Goal: Information Seeking & Learning: Learn about a topic

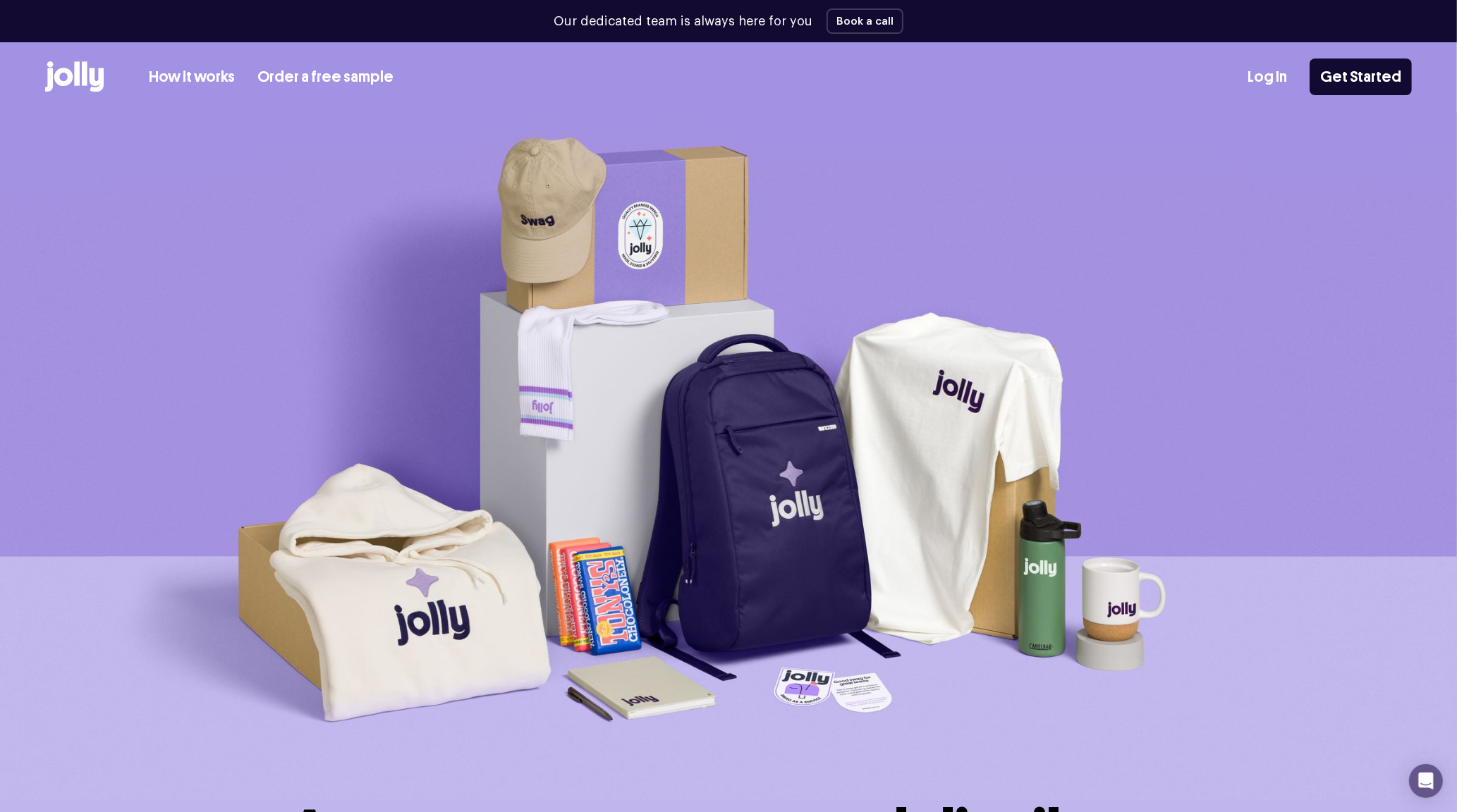
click at [240, 63] on div "How it works Order a free sample" at bounding box center [219, 77] width 348 height 31
click at [211, 82] on link "How it works" at bounding box center [192, 78] width 87 height 24
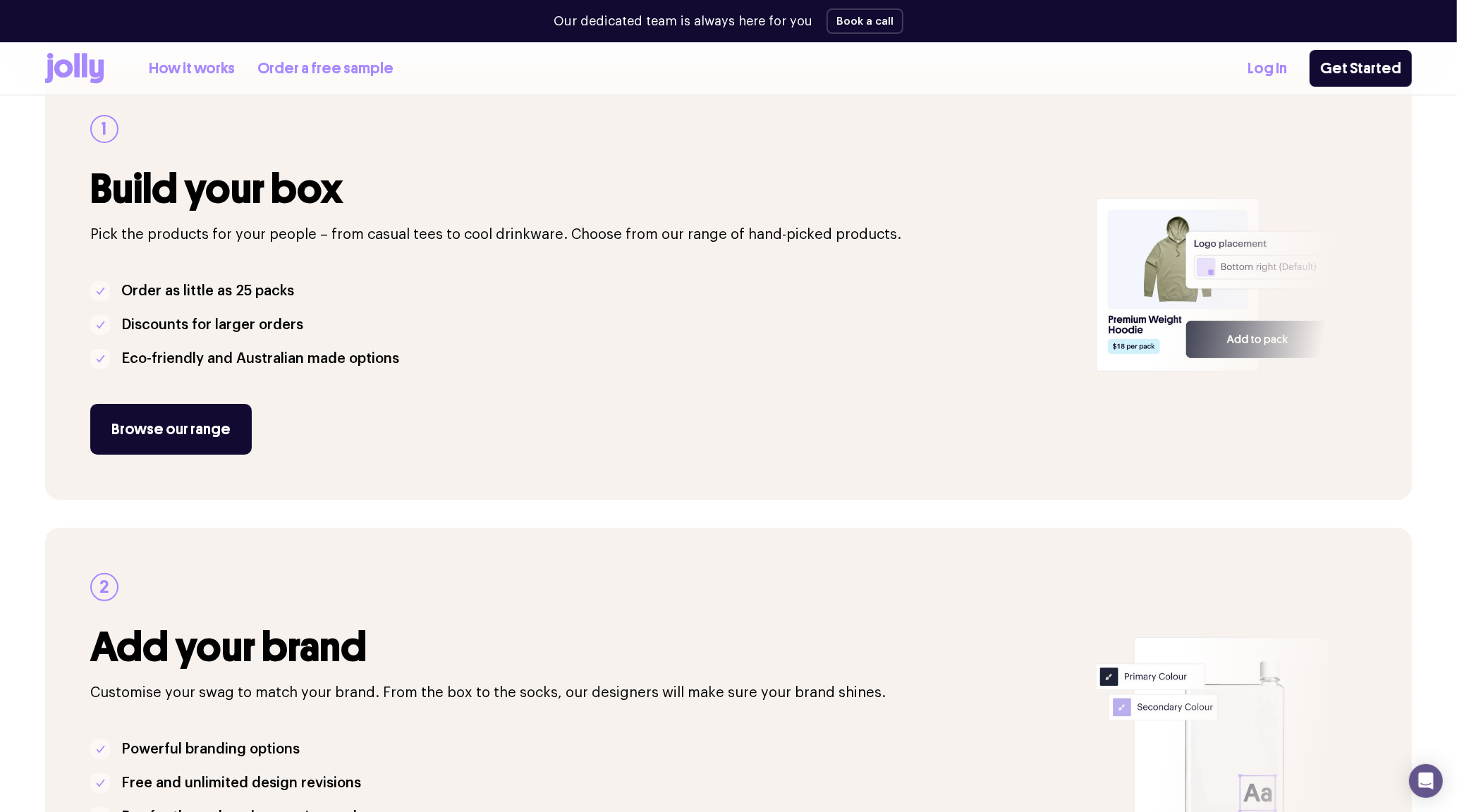
scroll to position [369, 0]
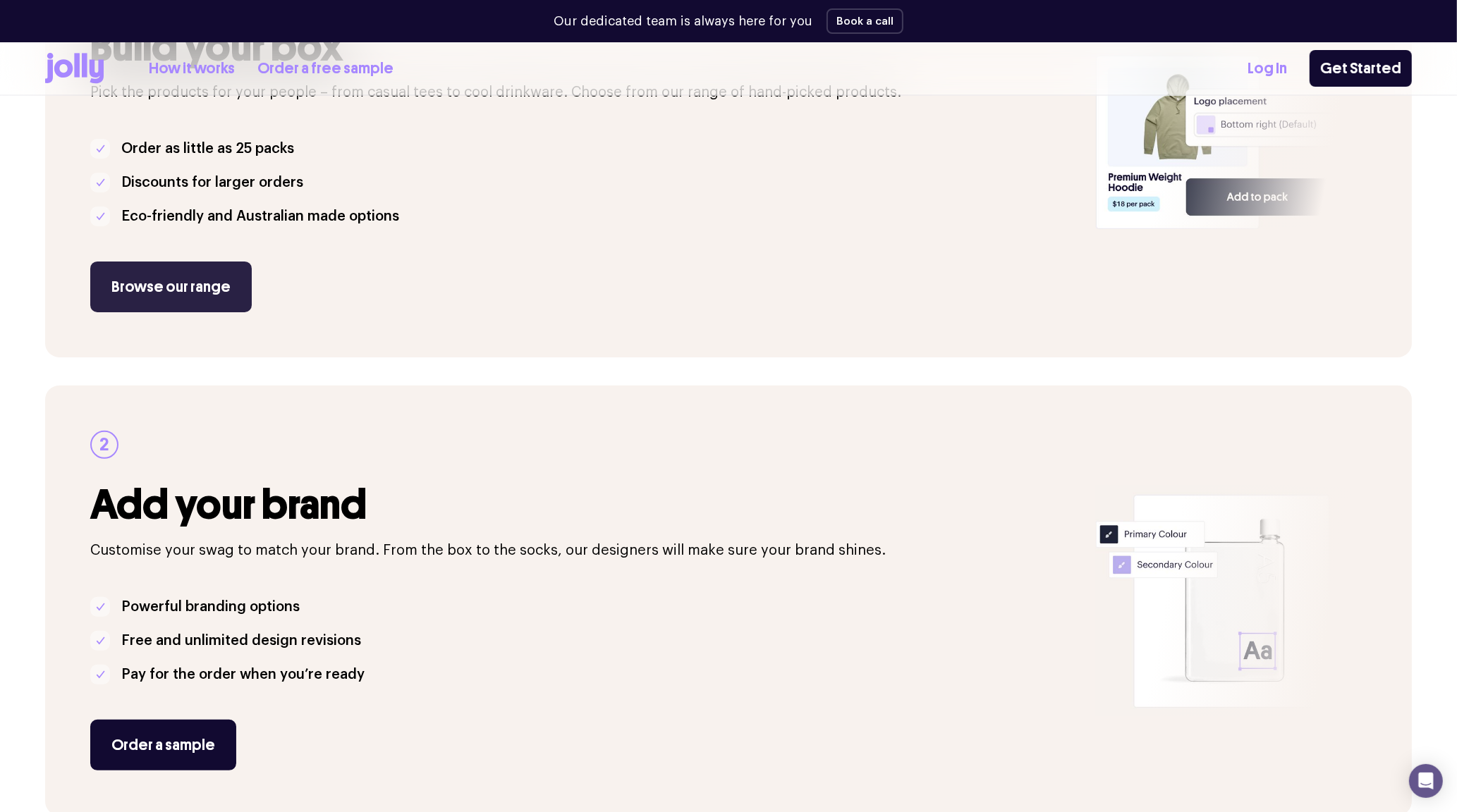
click at [158, 293] on link "Browse our range" at bounding box center [171, 287] width 161 height 51
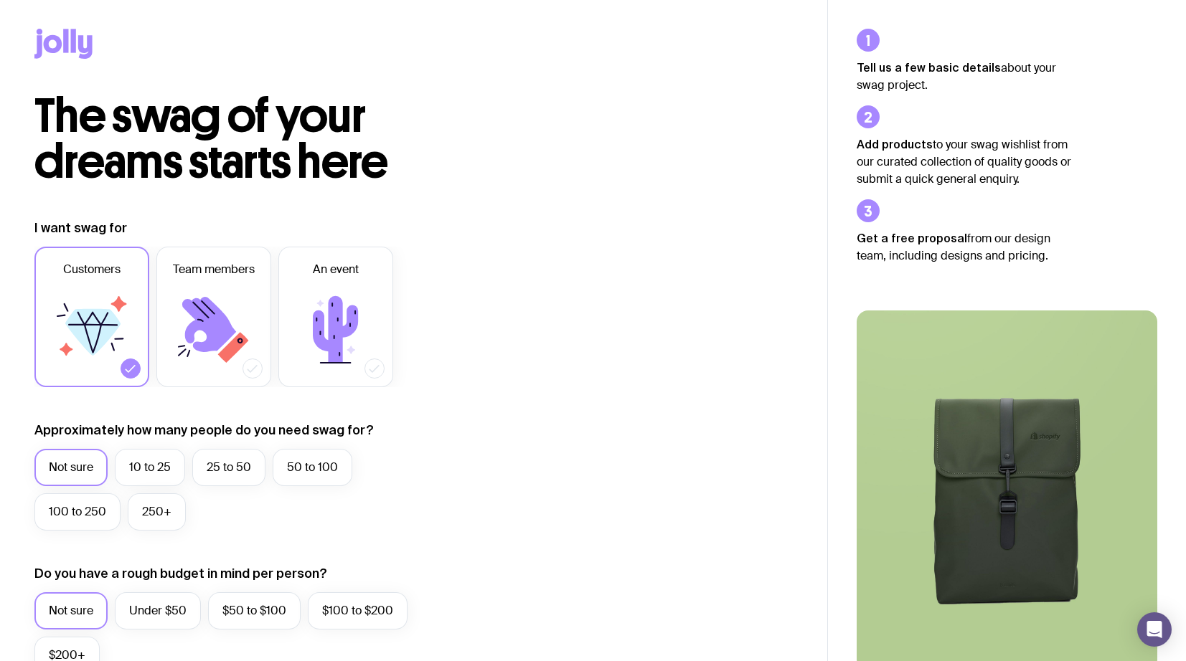
click at [39, 37] on icon at bounding box center [38, 46] width 8 height 23
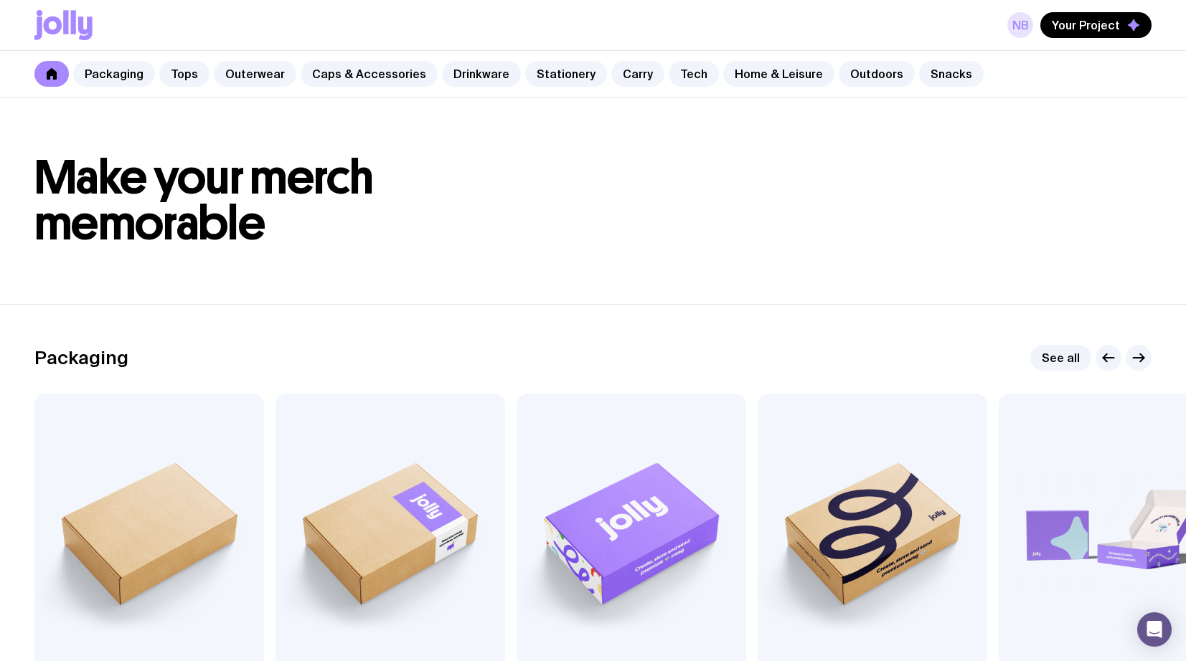
click at [1022, 24] on link "NB" at bounding box center [1020, 25] width 26 height 26
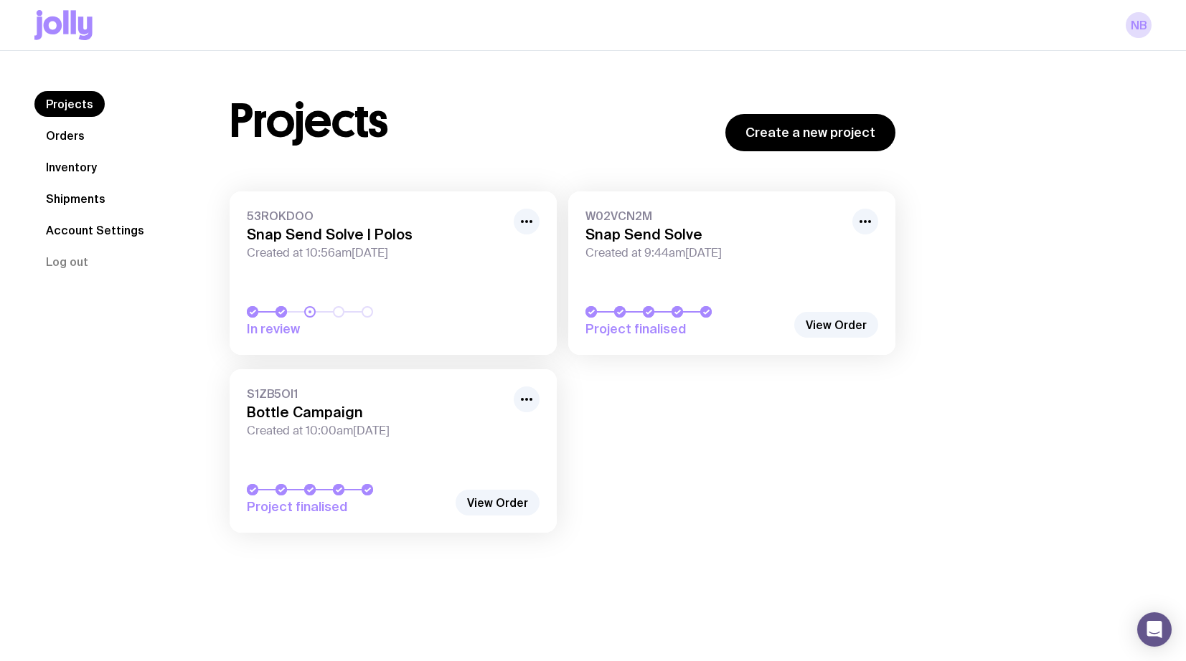
click at [47, 24] on icon at bounding box center [53, 26] width 19 height 18
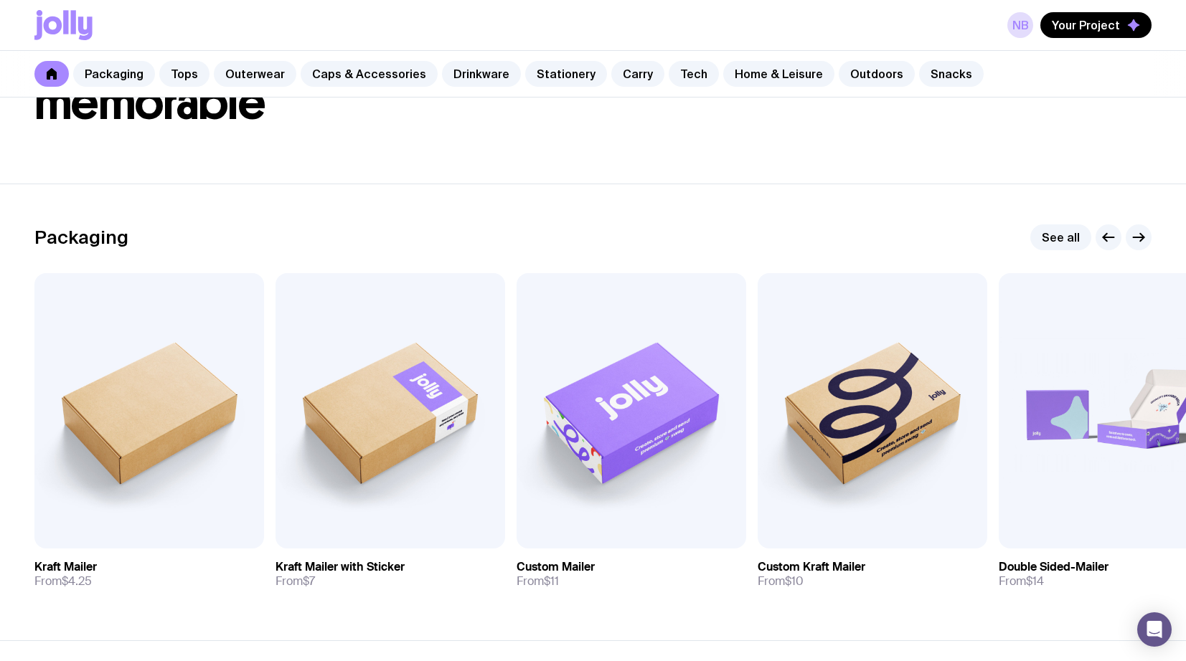
scroll to position [88, 0]
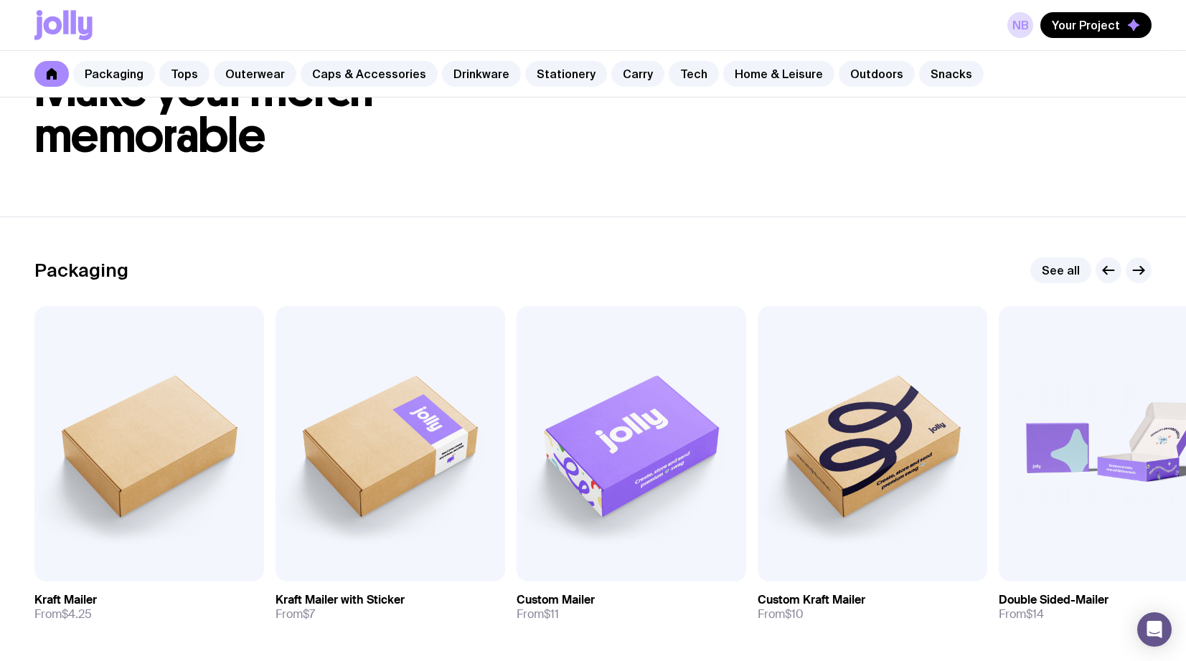
click at [116, 79] on link "Packaging" at bounding box center [114, 74] width 82 height 26
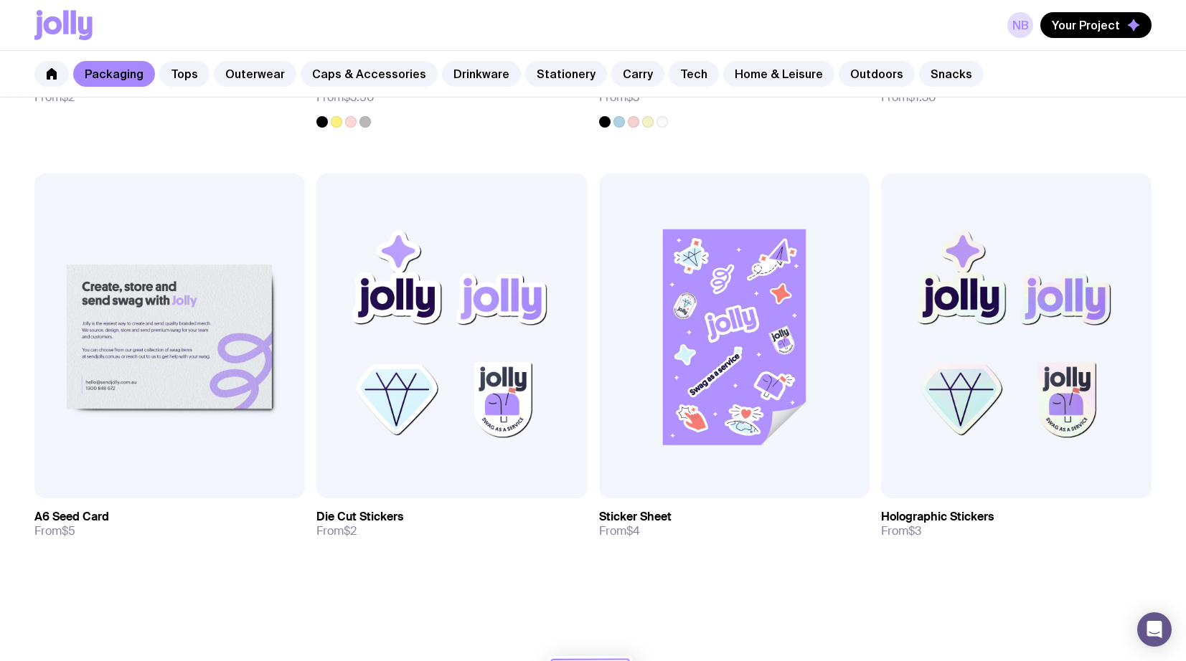
scroll to position [1181, 0]
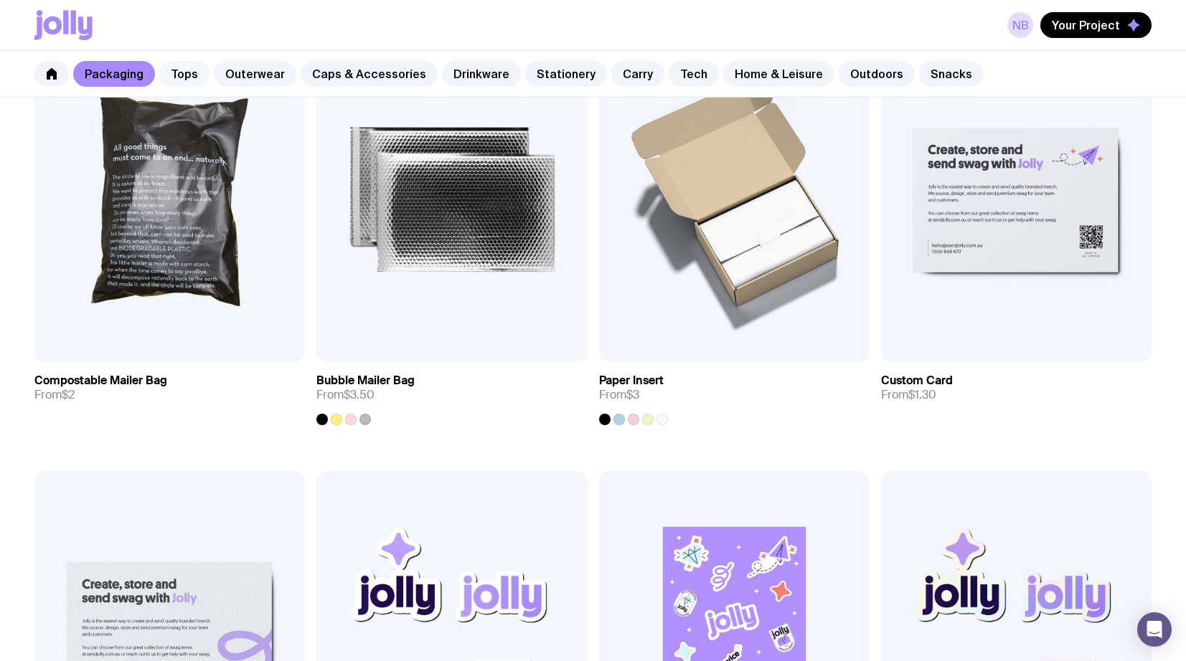
click at [187, 74] on link "Tops" at bounding box center [184, 74] width 50 height 26
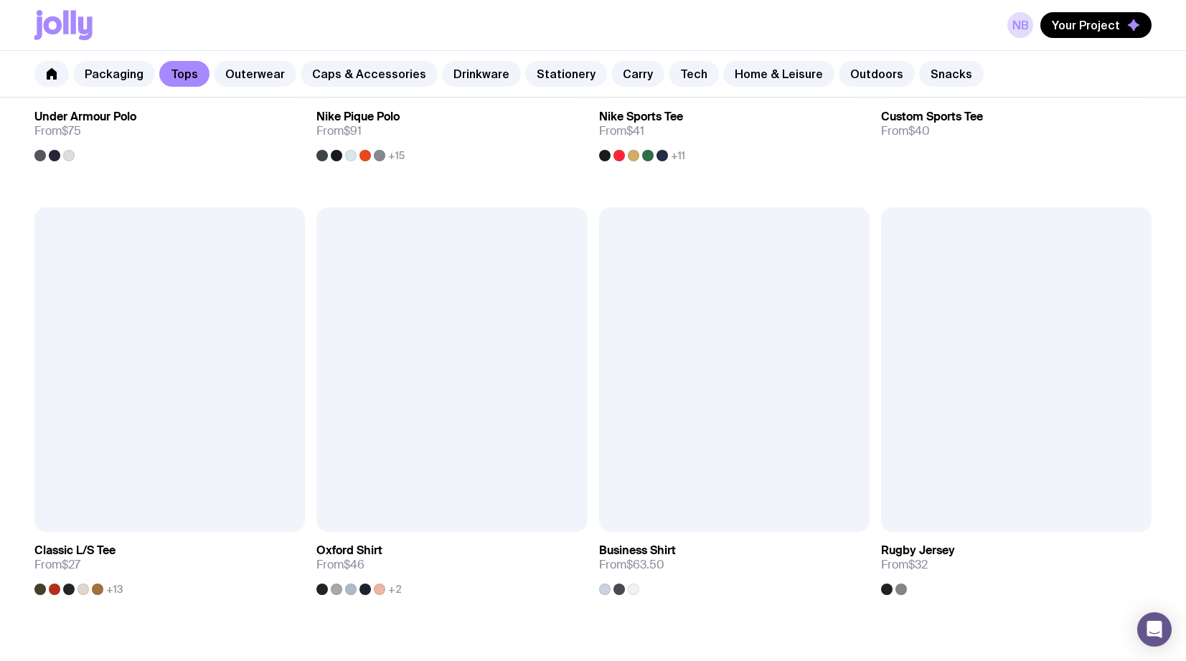
scroll to position [1646, 0]
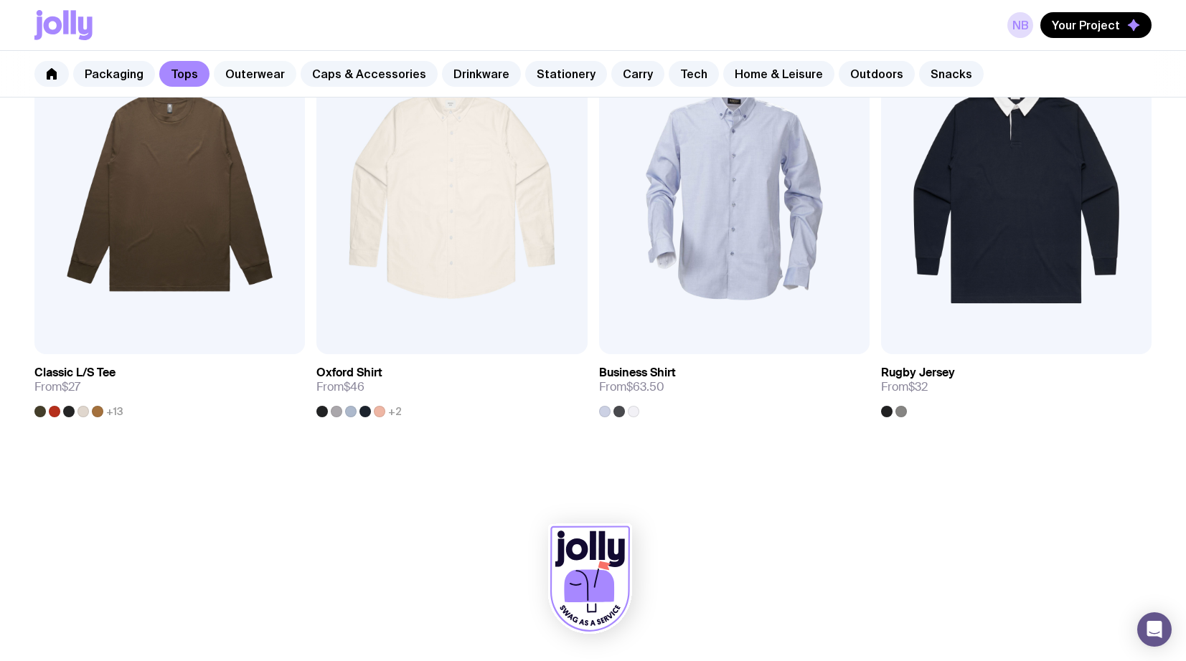
click at [243, 72] on link "Outerwear" at bounding box center [255, 74] width 83 height 26
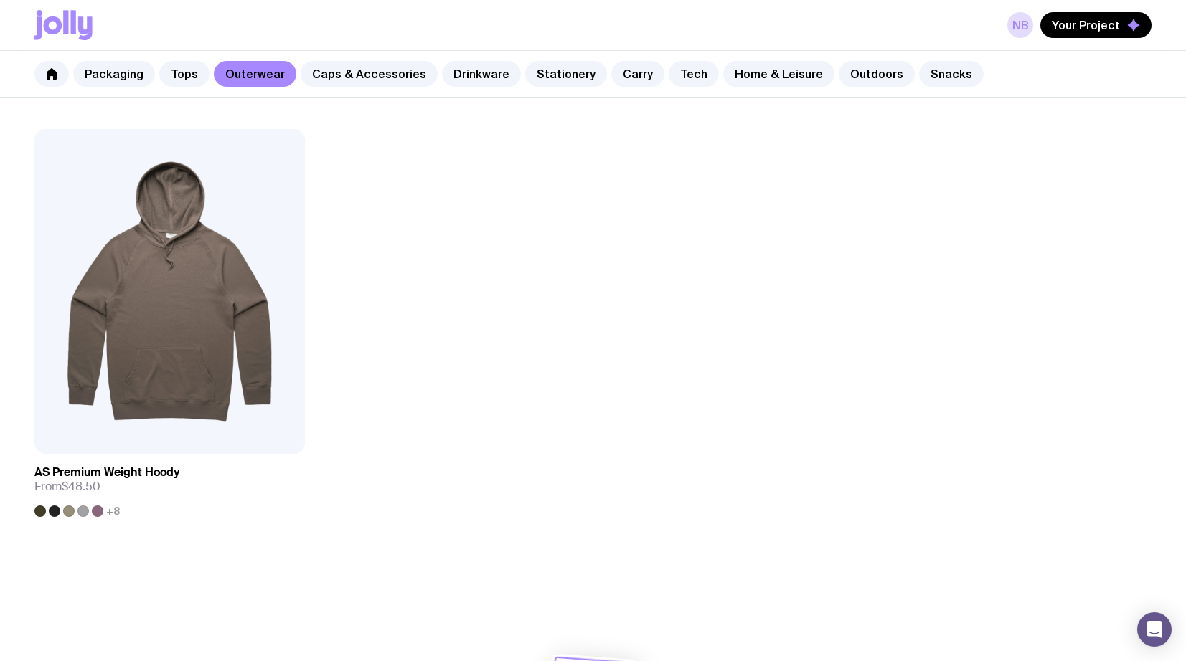
scroll to position [2513, 0]
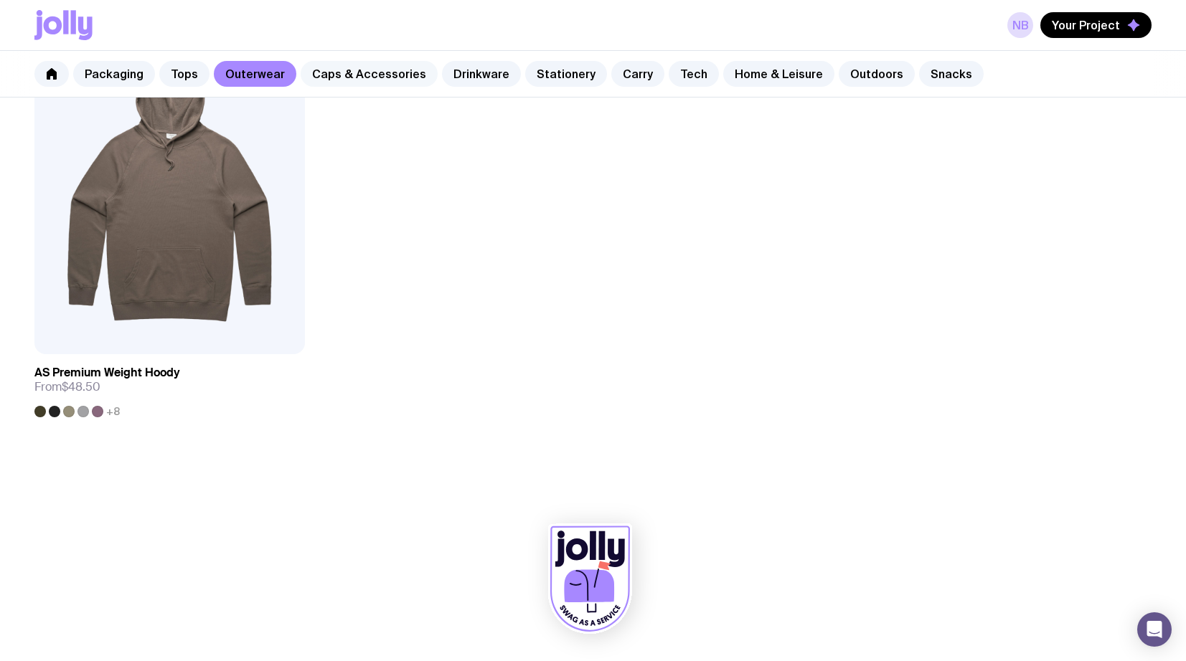
click at [369, 72] on link "Caps & Accessories" at bounding box center [369, 74] width 137 height 26
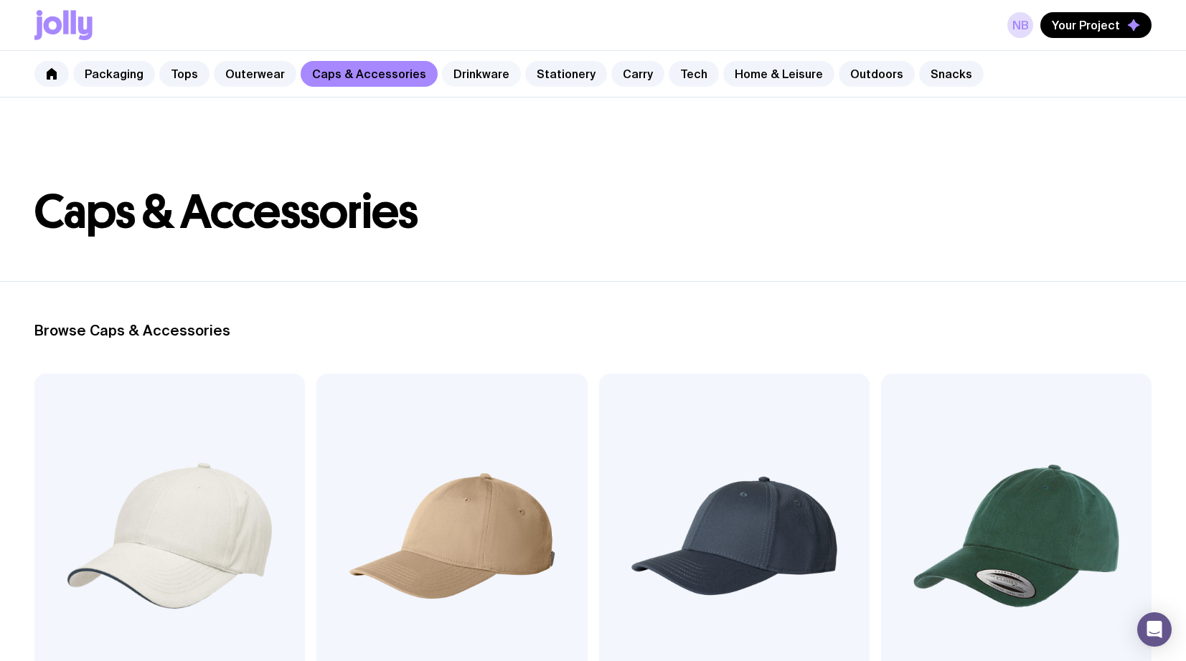
click at [444, 77] on link "Drinkware" at bounding box center [481, 74] width 79 height 26
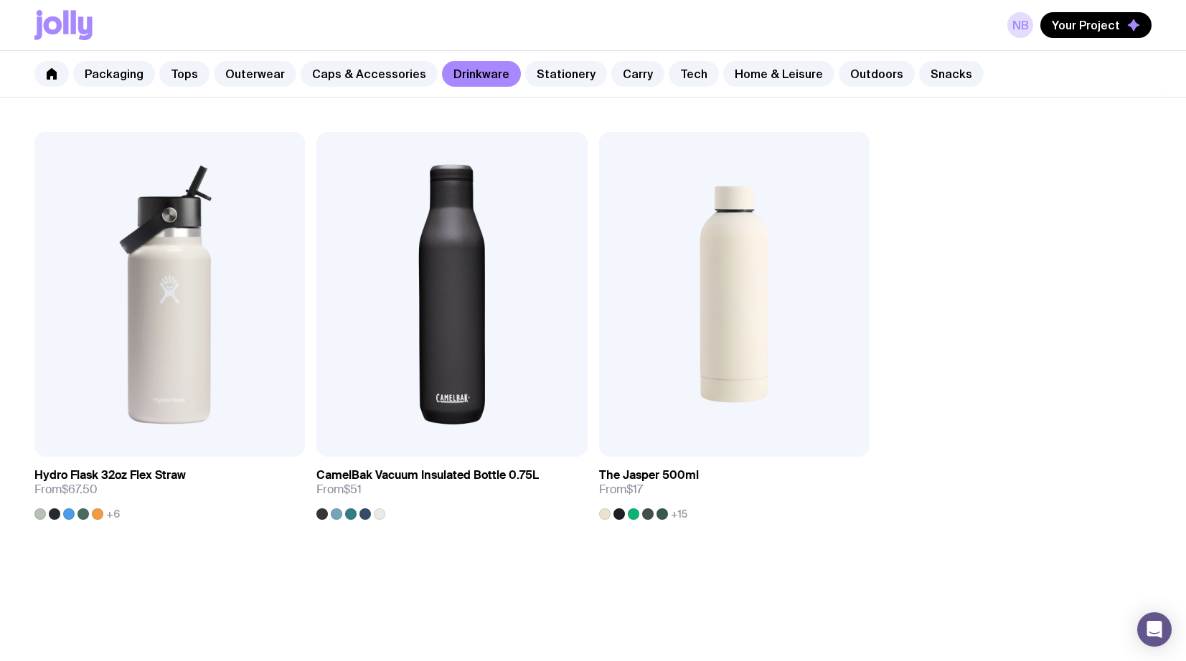
scroll to position [2513, 0]
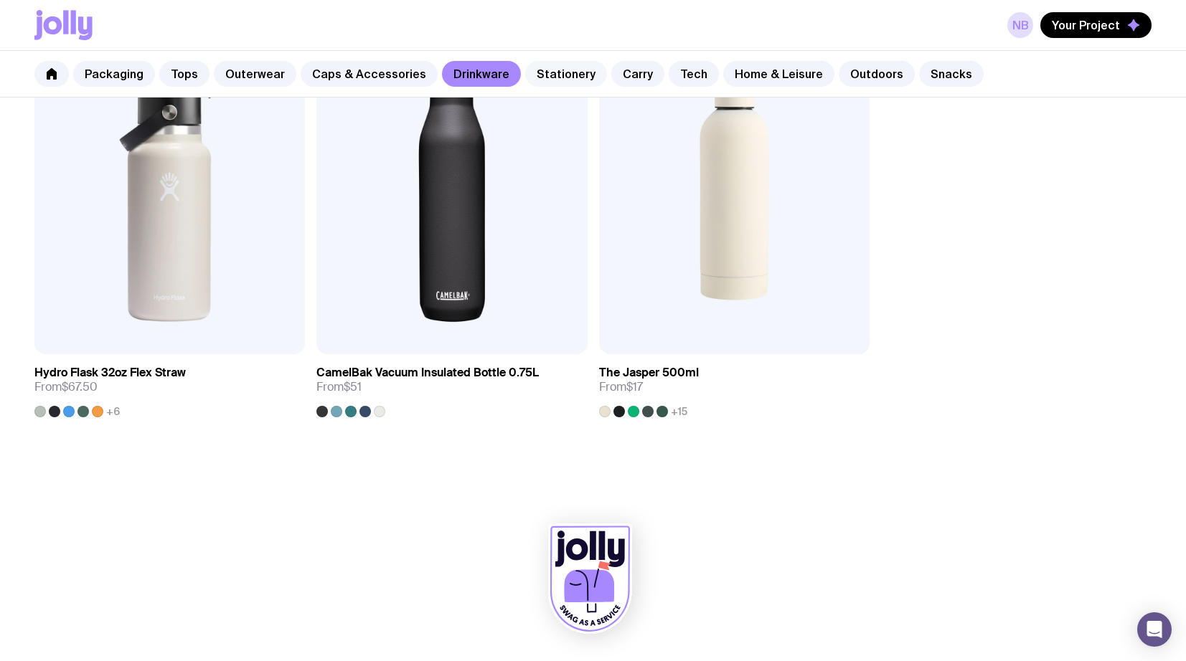
click at [542, 72] on link "Stationery" at bounding box center [566, 74] width 82 height 26
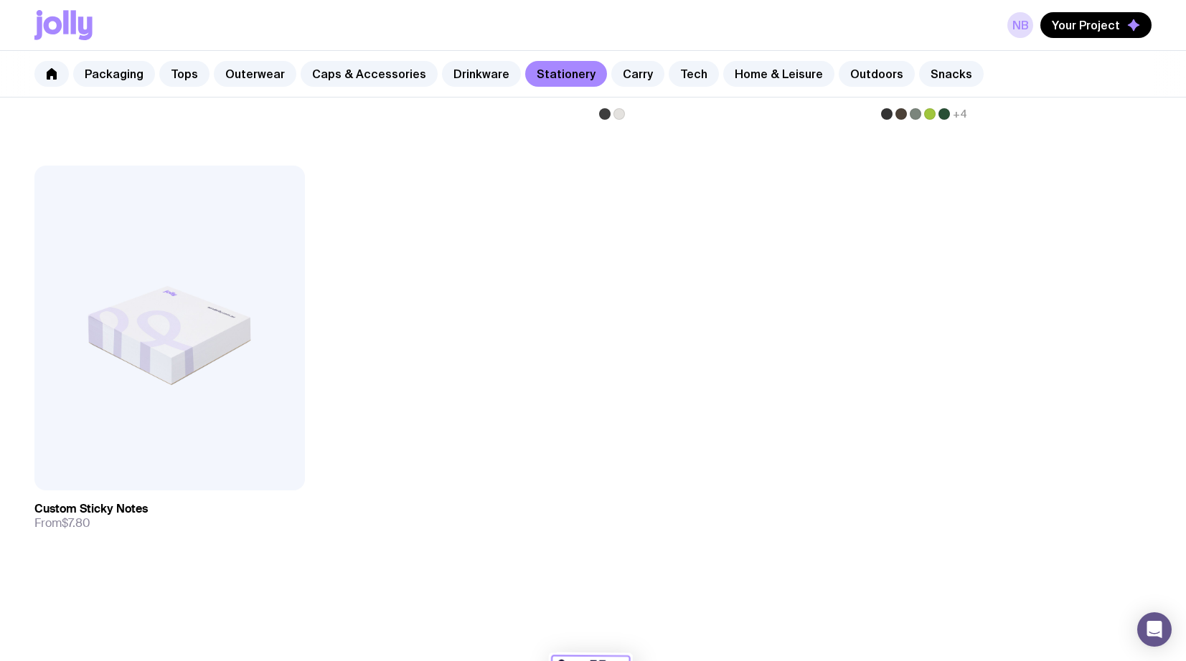
scroll to position [2649, 0]
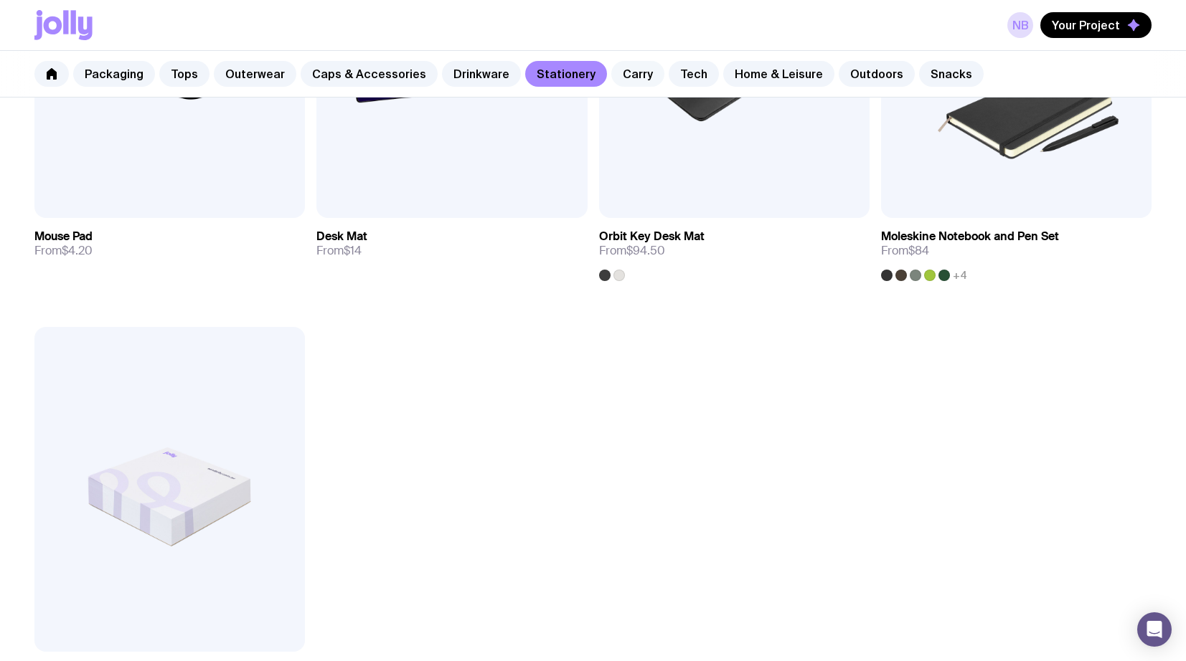
click at [611, 71] on link "Carry" at bounding box center [637, 74] width 53 height 26
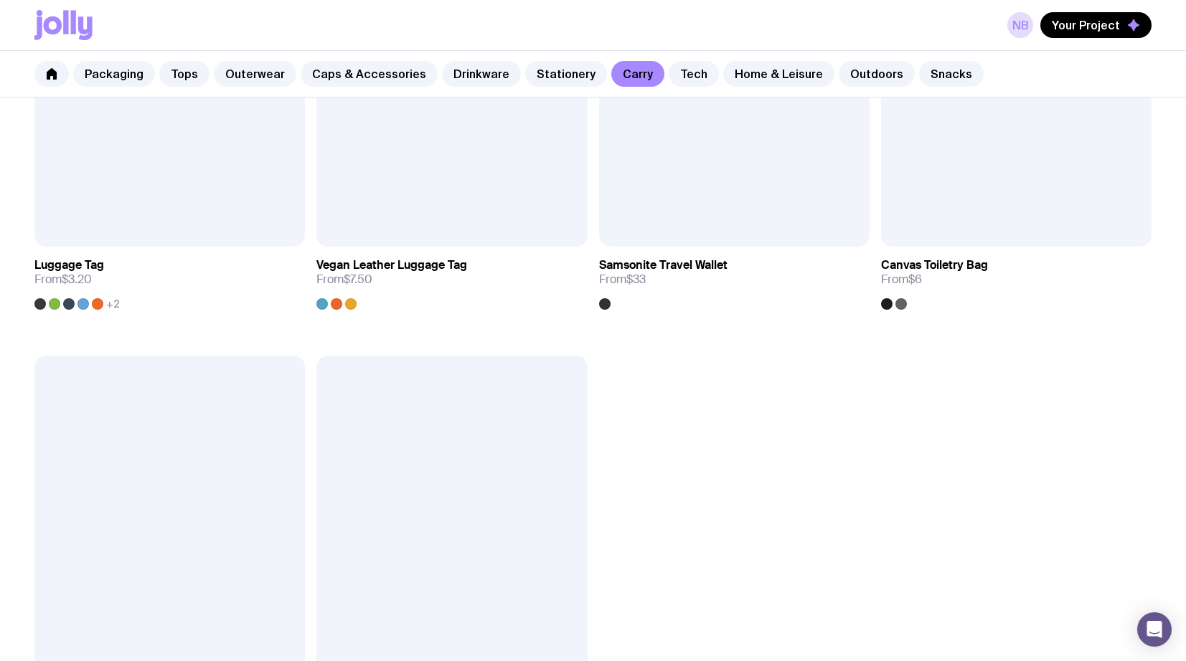
scroll to position [3815, 0]
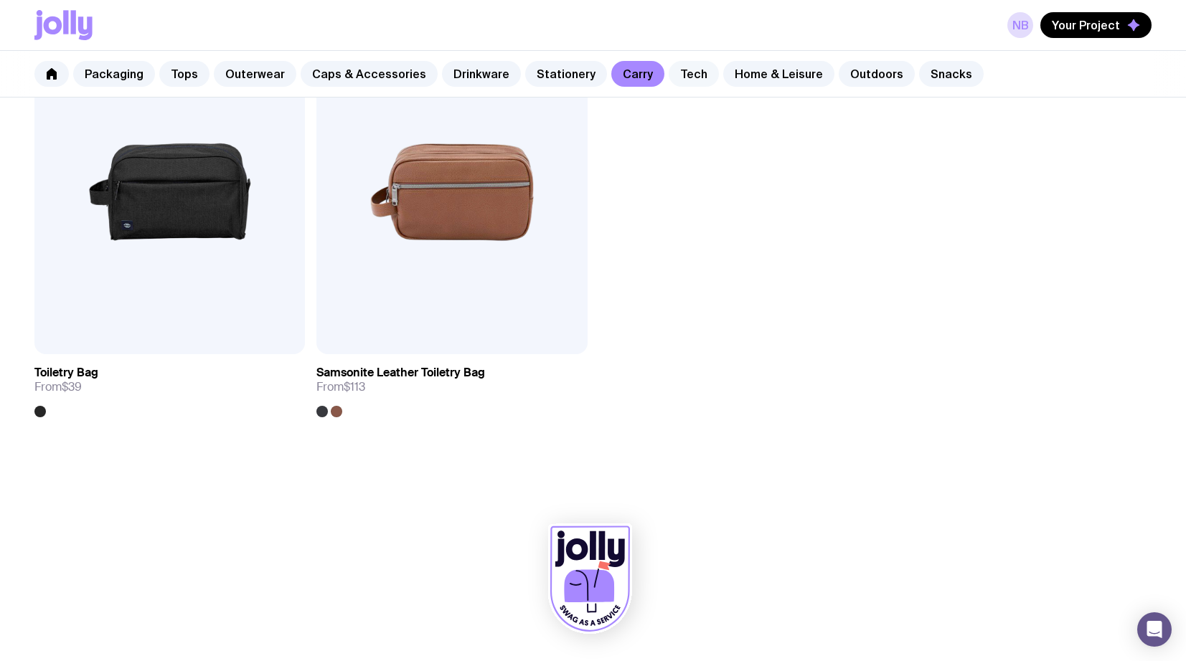
click at [676, 71] on link "Tech" at bounding box center [694, 74] width 50 height 26
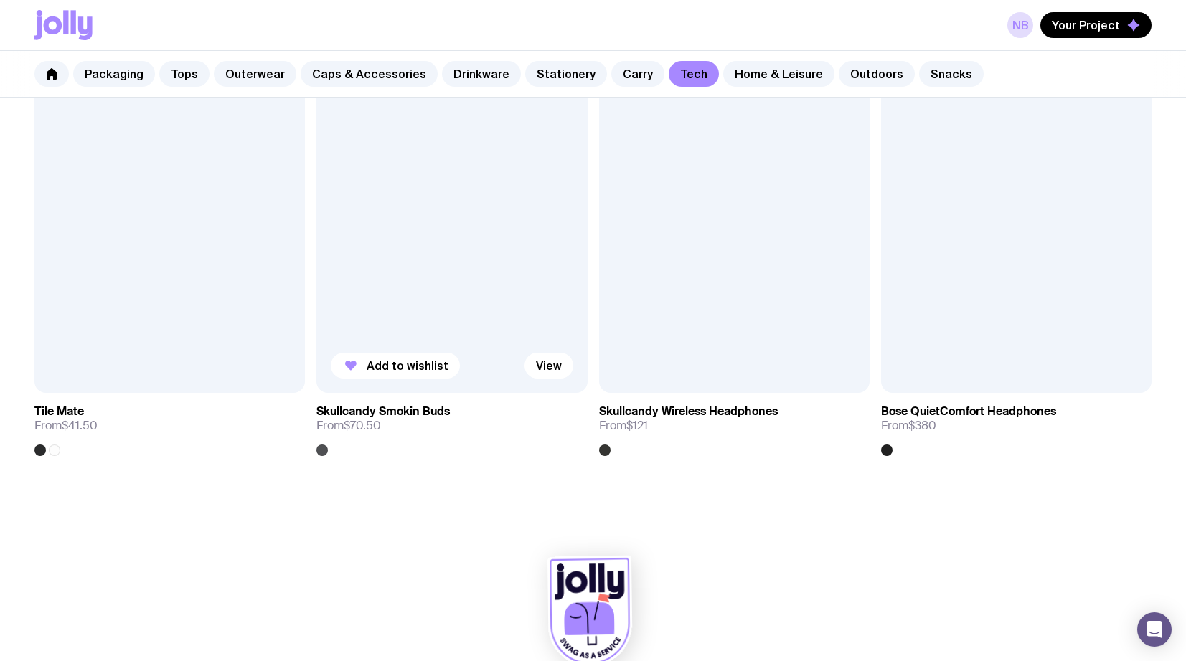
scroll to position [2947, 0]
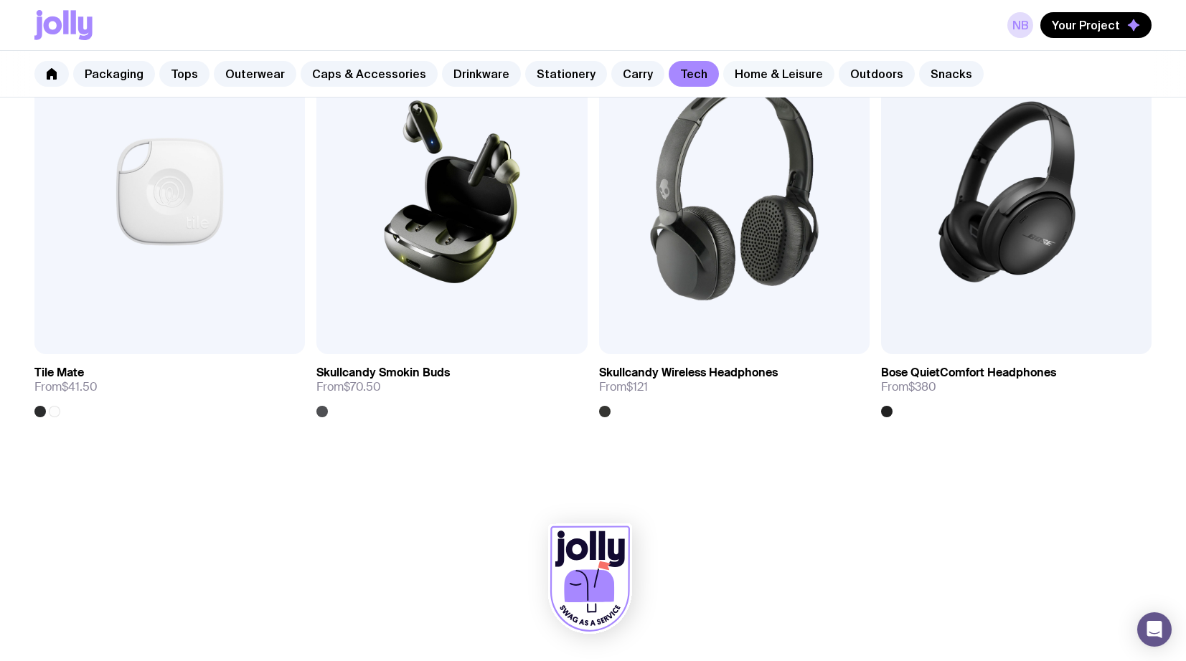
click at [771, 62] on link "Home & Leisure" at bounding box center [778, 74] width 111 height 26
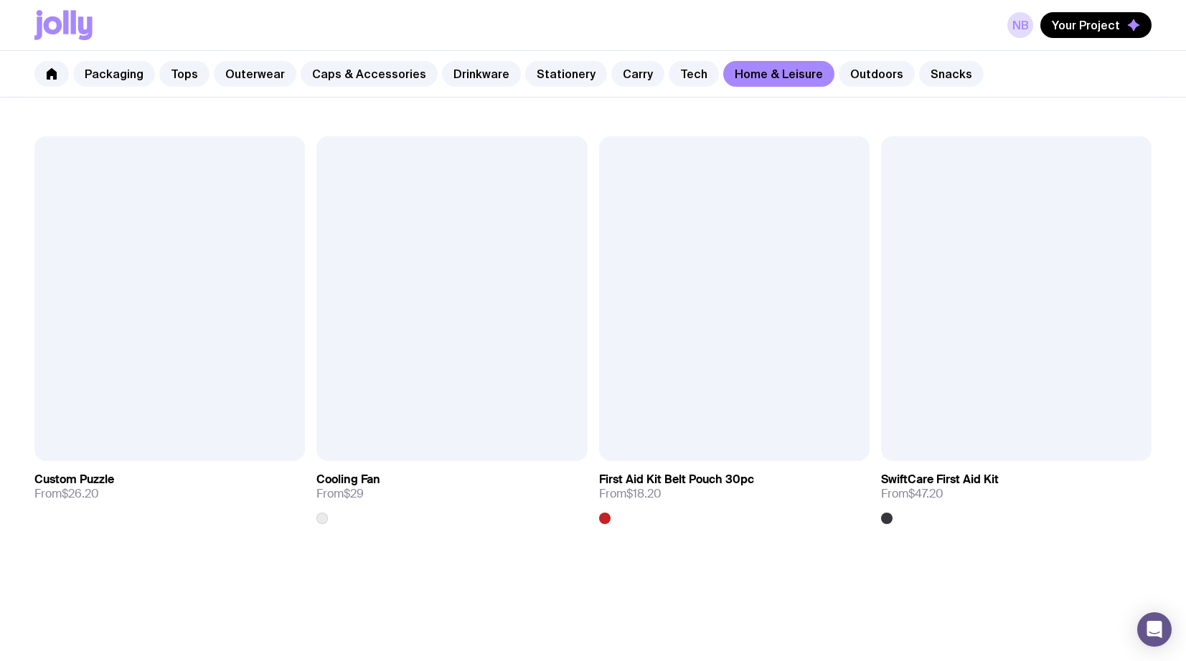
scroll to position [3381, 0]
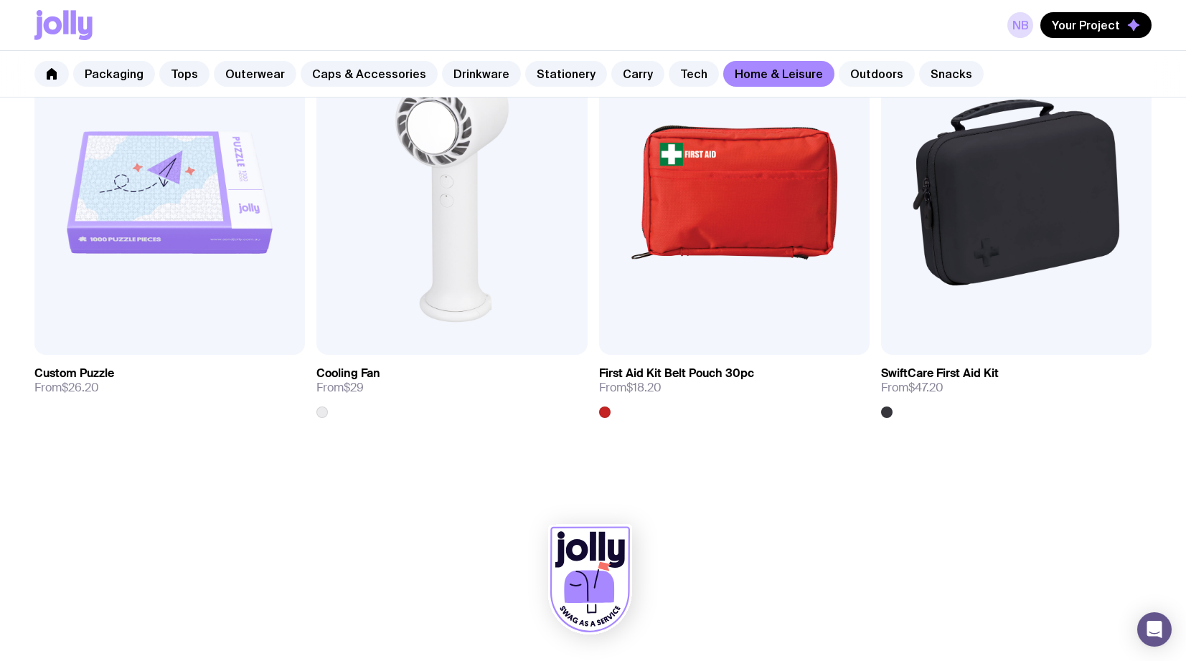
click at [839, 70] on link "Outdoors" at bounding box center [877, 74] width 76 height 26
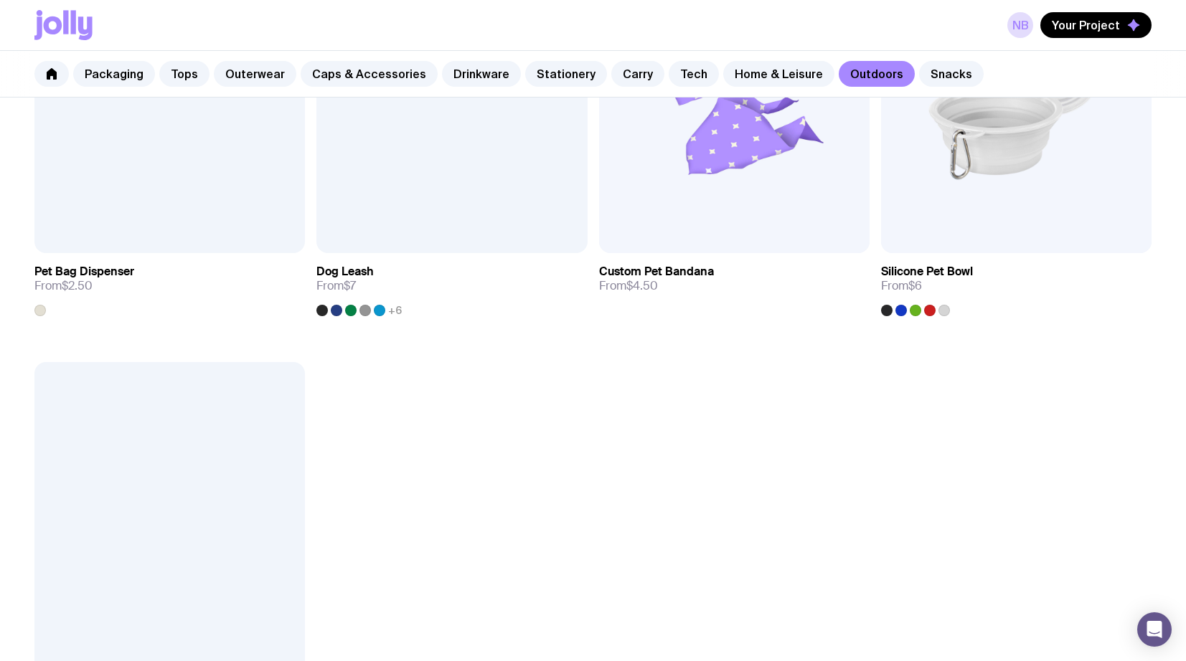
scroll to position [2513, 0]
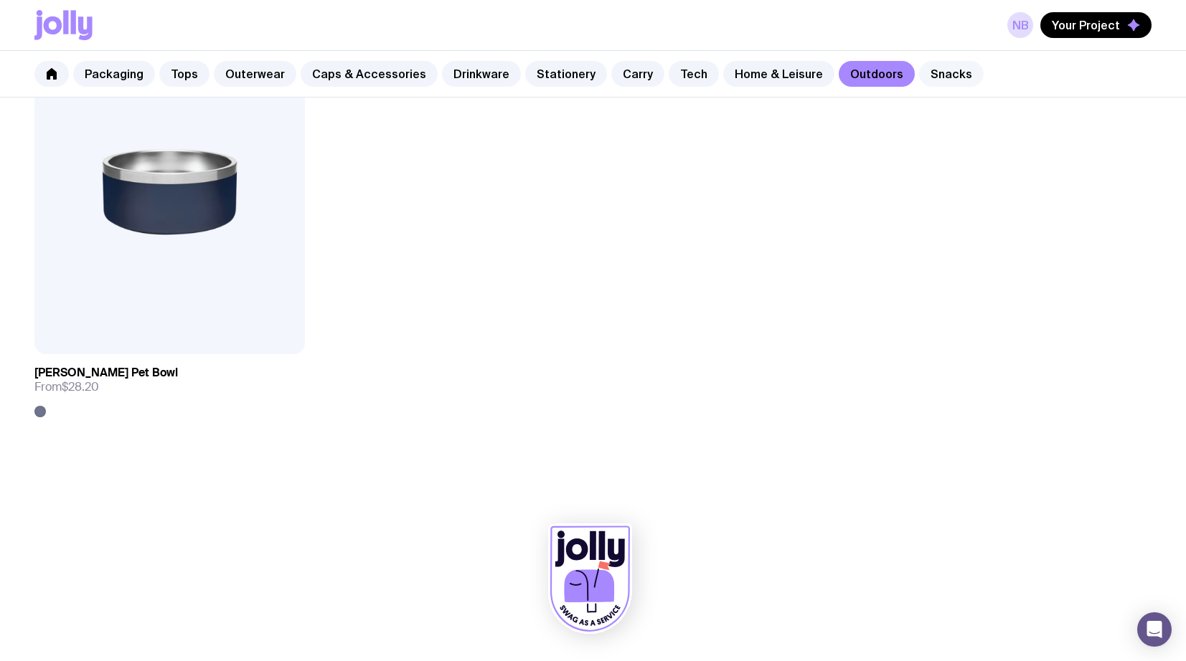
click at [919, 75] on link "Snacks" at bounding box center [951, 74] width 65 height 26
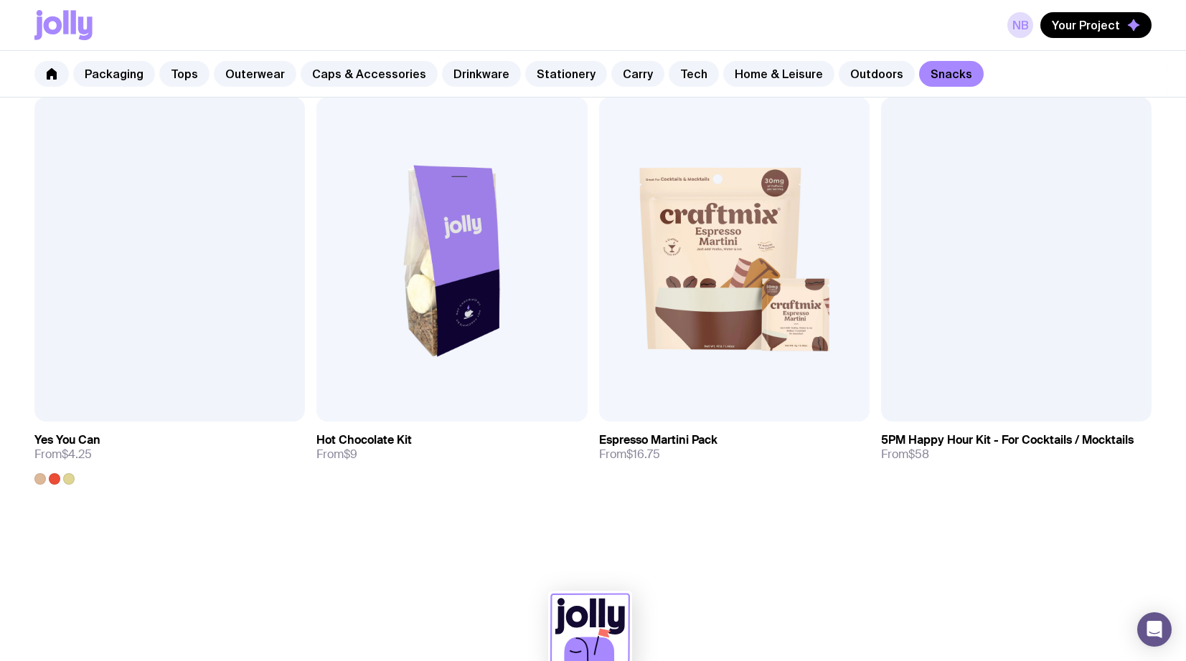
scroll to position [1144, 0]
